Goal: Task Accomplishment & Management: Use online tool/utility

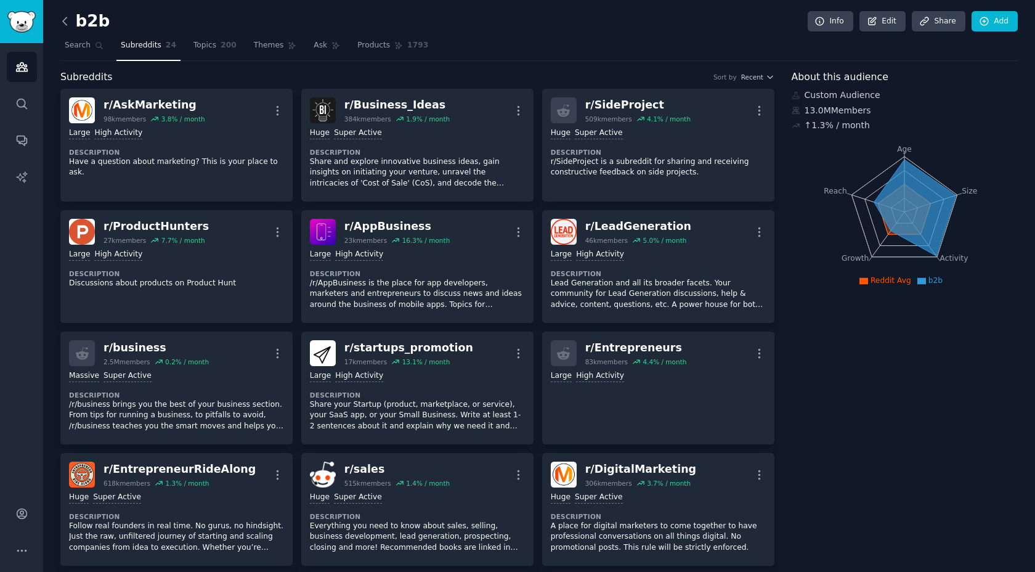
click at [65, 22] on icon at bounding box center [65, 21] width 13 height 13
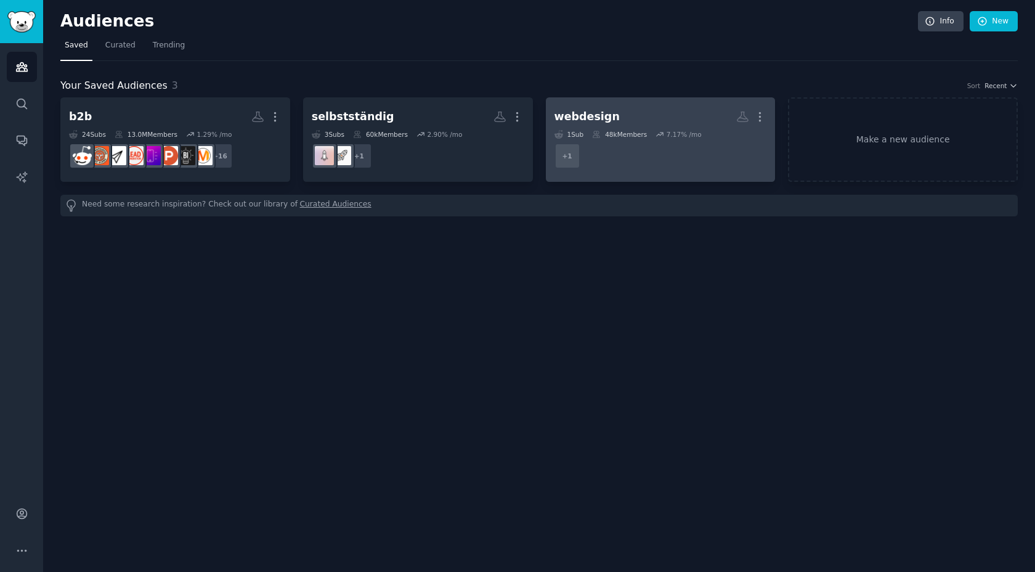
click at [584, 116] on div "webdesign" at bounding box center [586, 116] width 65 height 15
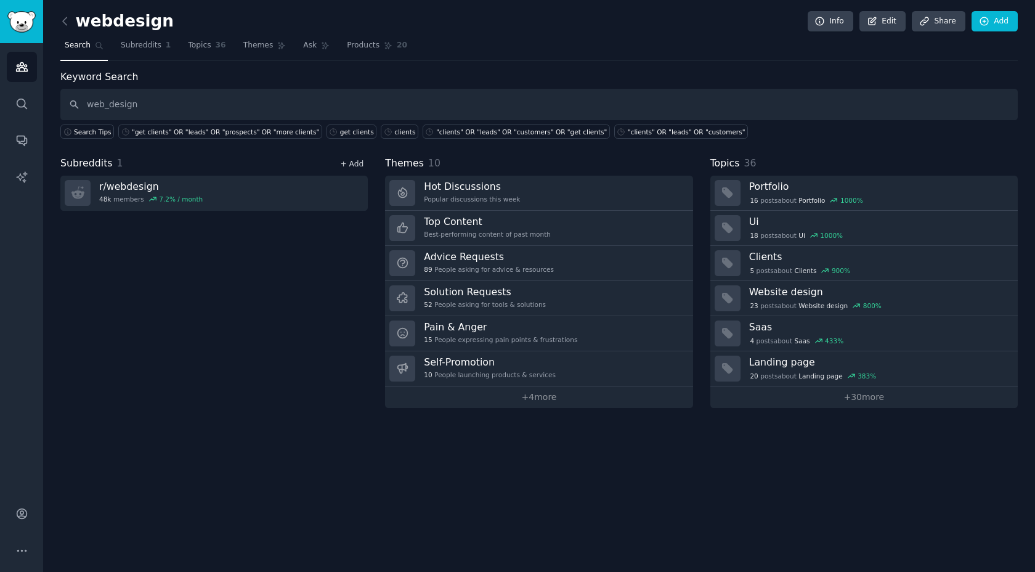
type input "web_design"
click at [347, 165] on link "+ Add" at bounding box center [351, 164] width 23 height 9
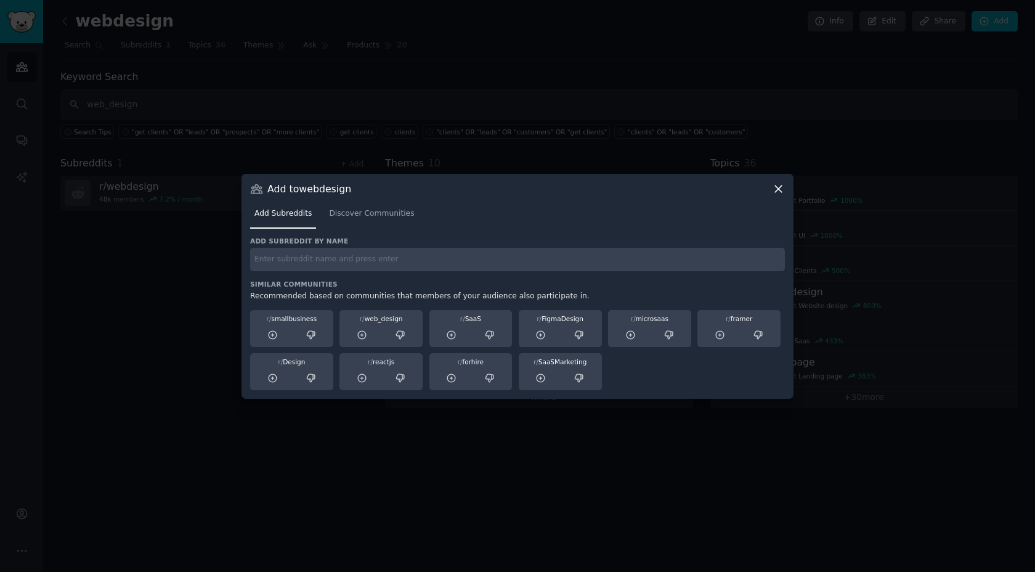
click at [339, 275] on div "Add subreddit by name Similar Communities Recommended based on communities that…" at bounding box center [517, 312] width 535 height 153
click at [344, 268] on input "text" at bounding box center [517, 260] width 535 height 24
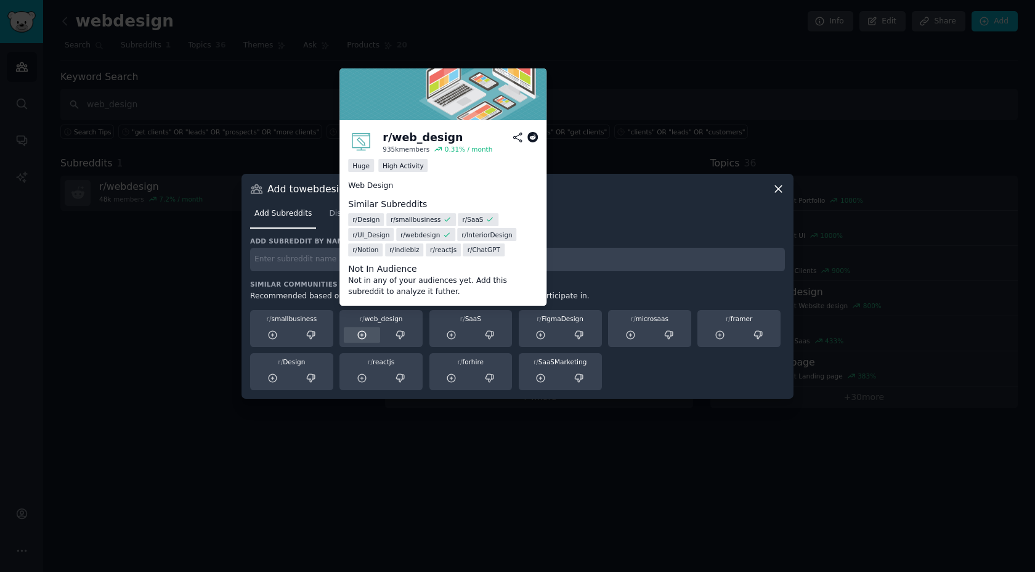
click at [362, 336] on icon at bounding box center [362, 334] width 11 height 11
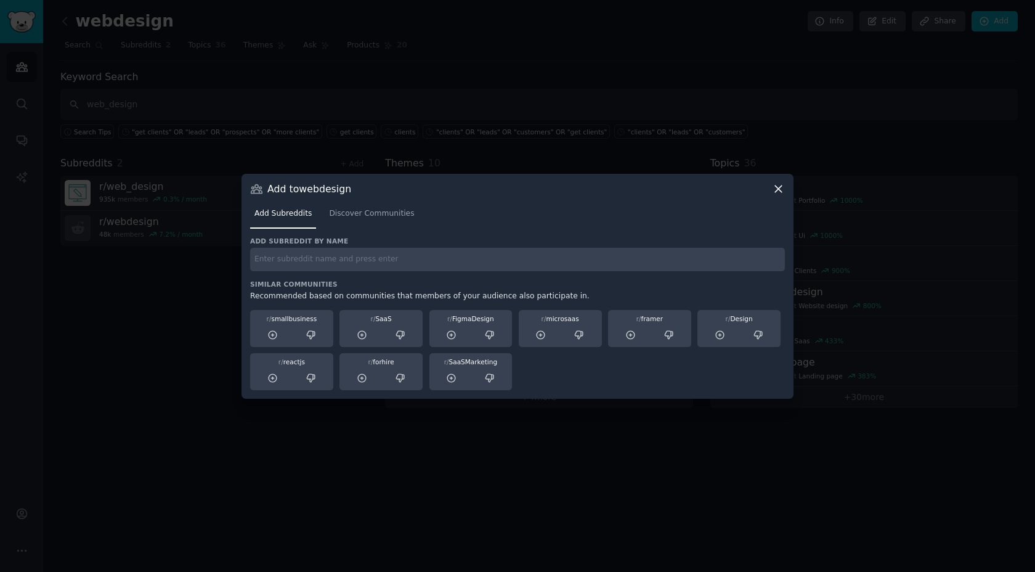
click at [367, 269] on input "text" at bounding box center [517, 260] width 535 height 24
paste input "web_design"
click at [362, 262] on input "web_design" at bounding box center [517, 260] width 535 height 24
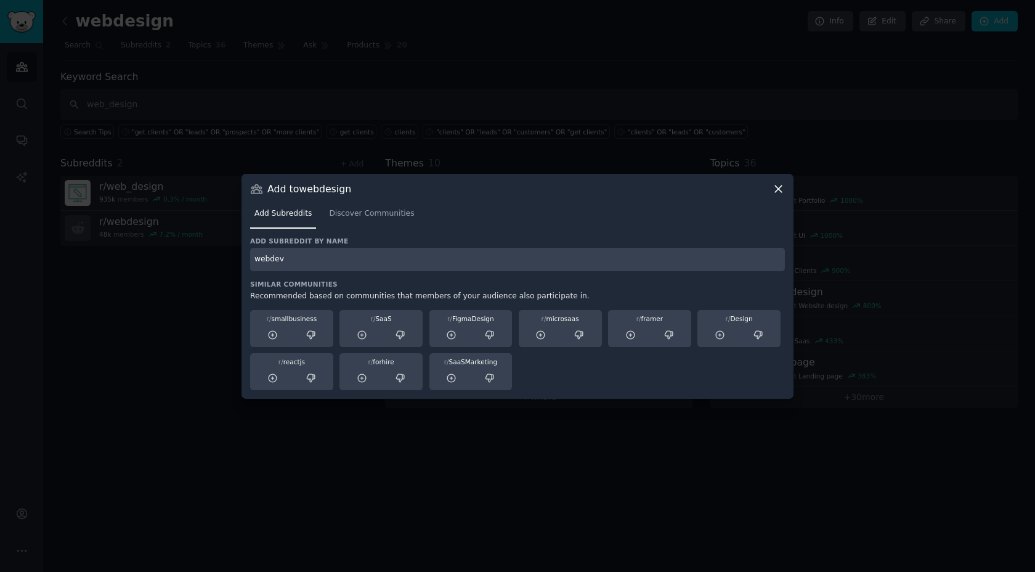
type input "webdev"
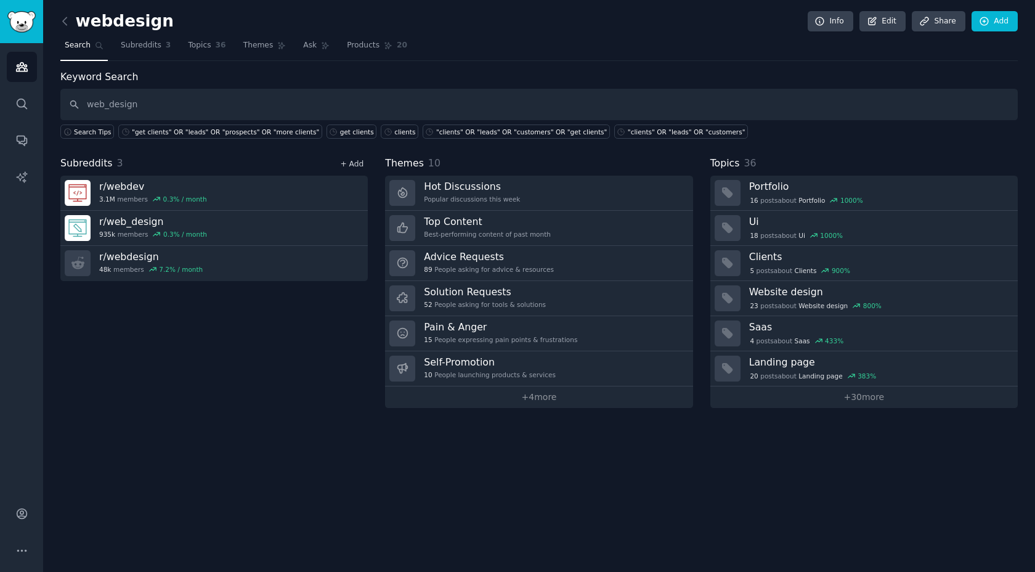
click at [350, 167] on link "+ Add" at bounding box center [351, 164] width 23 height 9
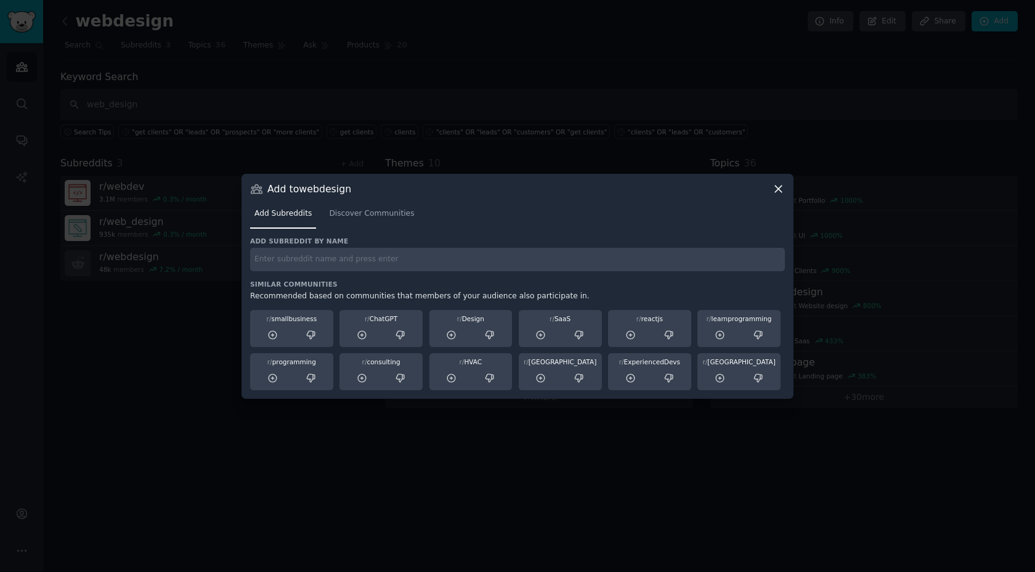
click at [339, 259] on input "text" at bounding box center [517, 260] width 535 height 24
click at [630, 378] on icon at bounding box center [630, 378] width 8 height 8
click at [776, 193] on icon at bounding box center [778, 188] width 13 height 13
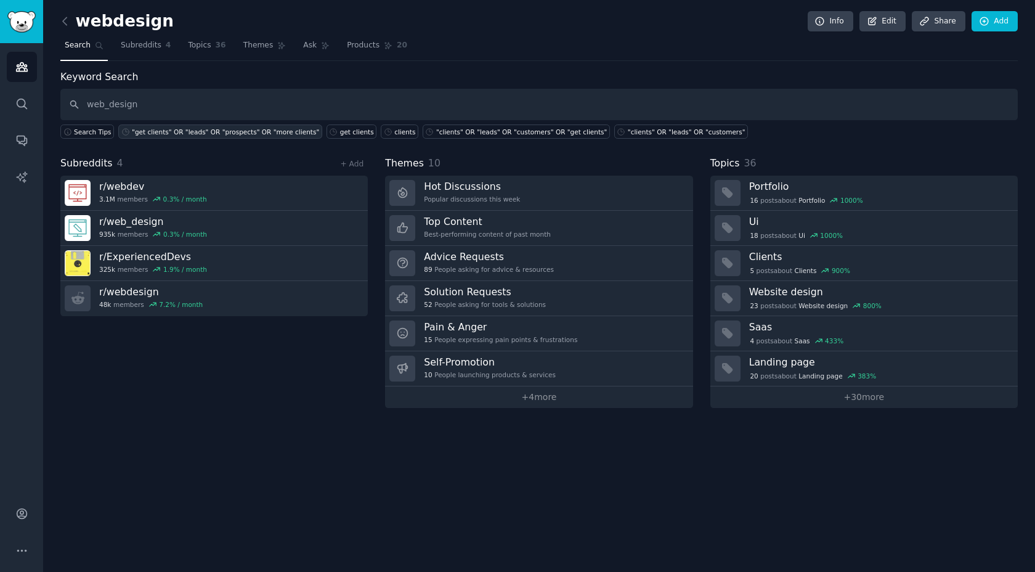
click at [230, 128] on div ""get clients" OR "leads" OR "prospects" OR "more clients"" at bounding box center [225, 131] width 187 height 9
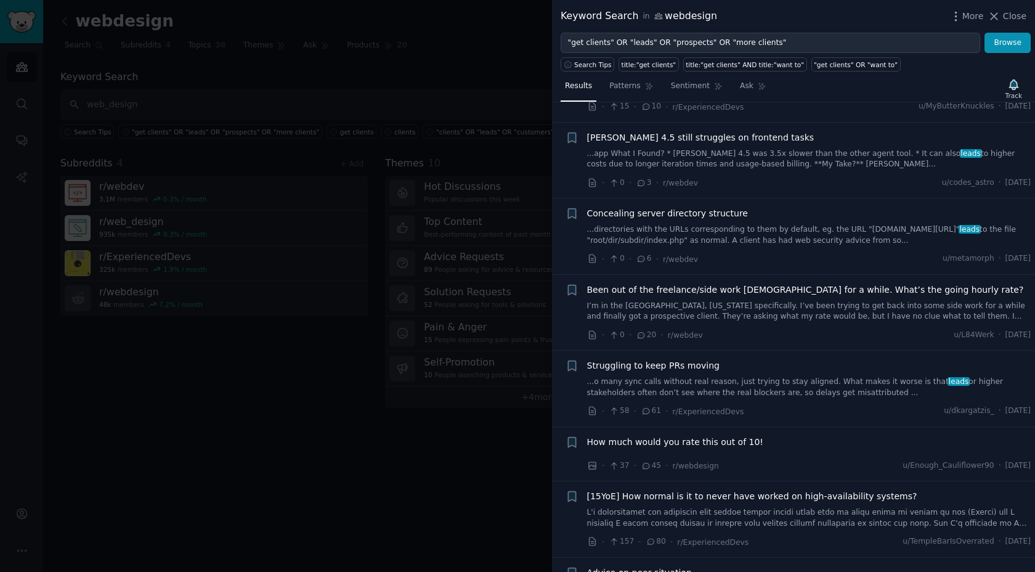
scroll to position [319, 0]
